Goal: Task Accomplishment & Management: Manage account settings

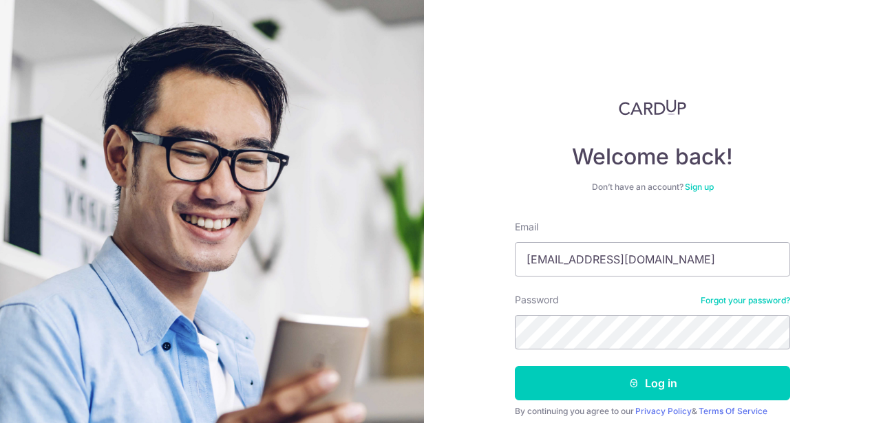
scroll to position [54, 0]
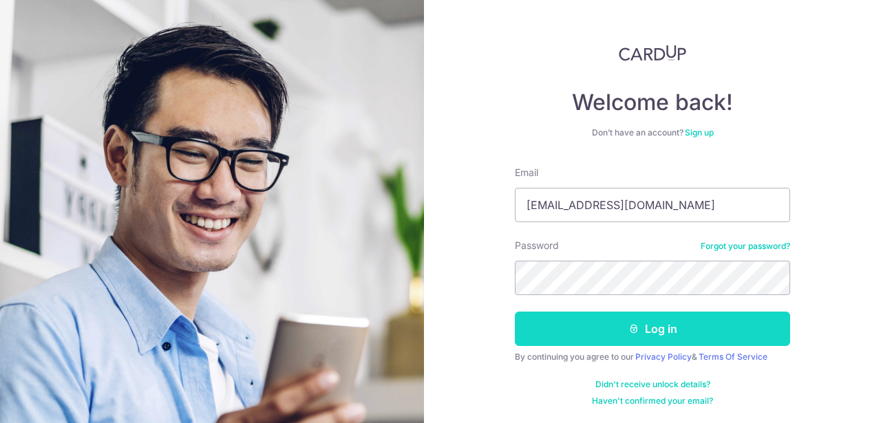
click at [655, 319] on button "Log in" at bounding box center [652, 329] width 275 height 34
